Goal: Information Seeking & Learning: Learn about a topic

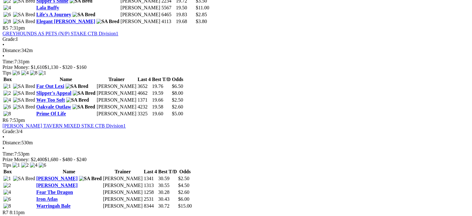
scroll to position [703, 0]
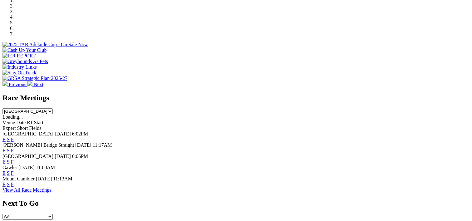
scroll to position [200, 0]
click at [14, 147] on link "F" at bounding box center [12, 149] width 3 height 5
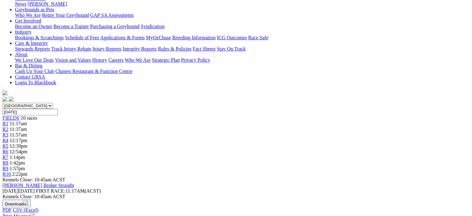
scroll to position [101, 0]
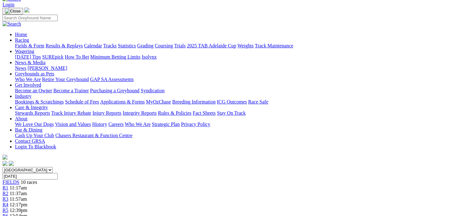
scroll to position [42, 0]
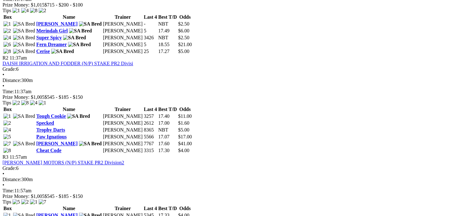
scroll to position [358, 0]
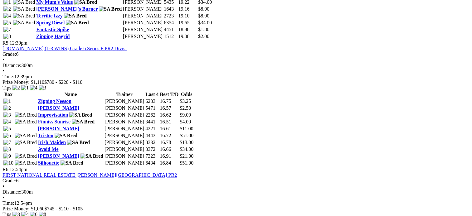
scroll to position [671, 0]
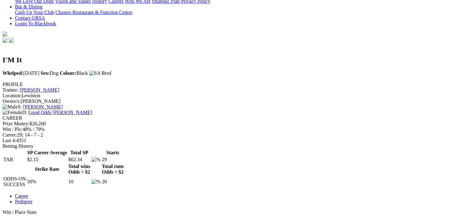
scroll to position [160, 0]
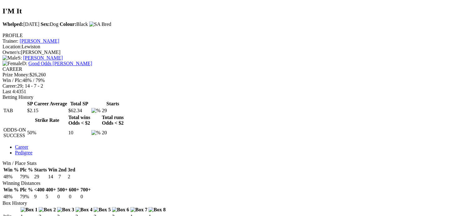
scroll to position [209, 0]
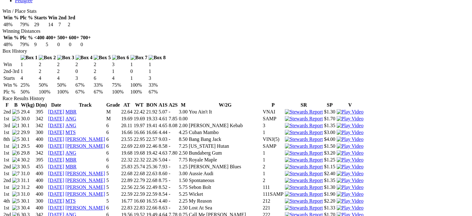
scroll to position [362, 0]
